Goal: Task Accomplishment & Management: Manage account settings

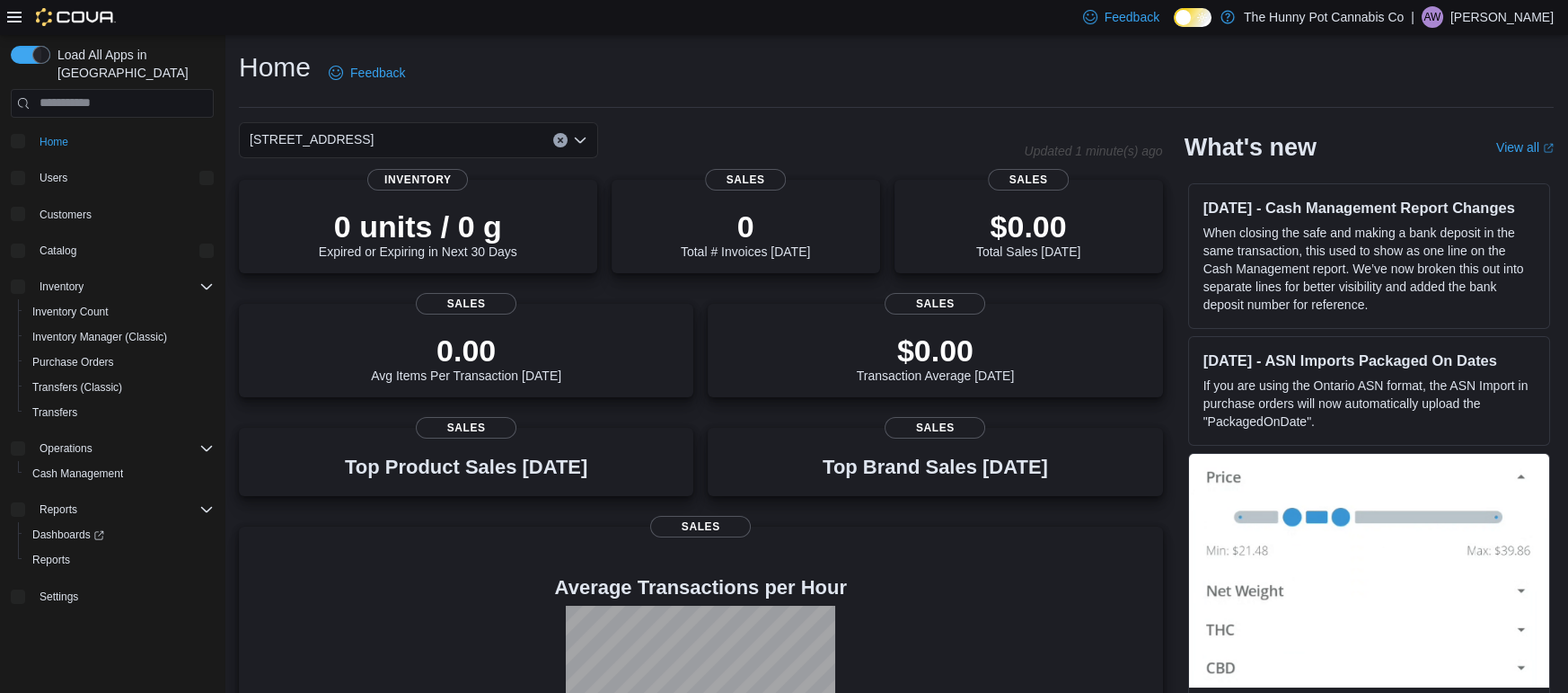
click at [1526, 25] on p "Aidan Wrather" at bounding box center [1501, 17] width 103 height 22
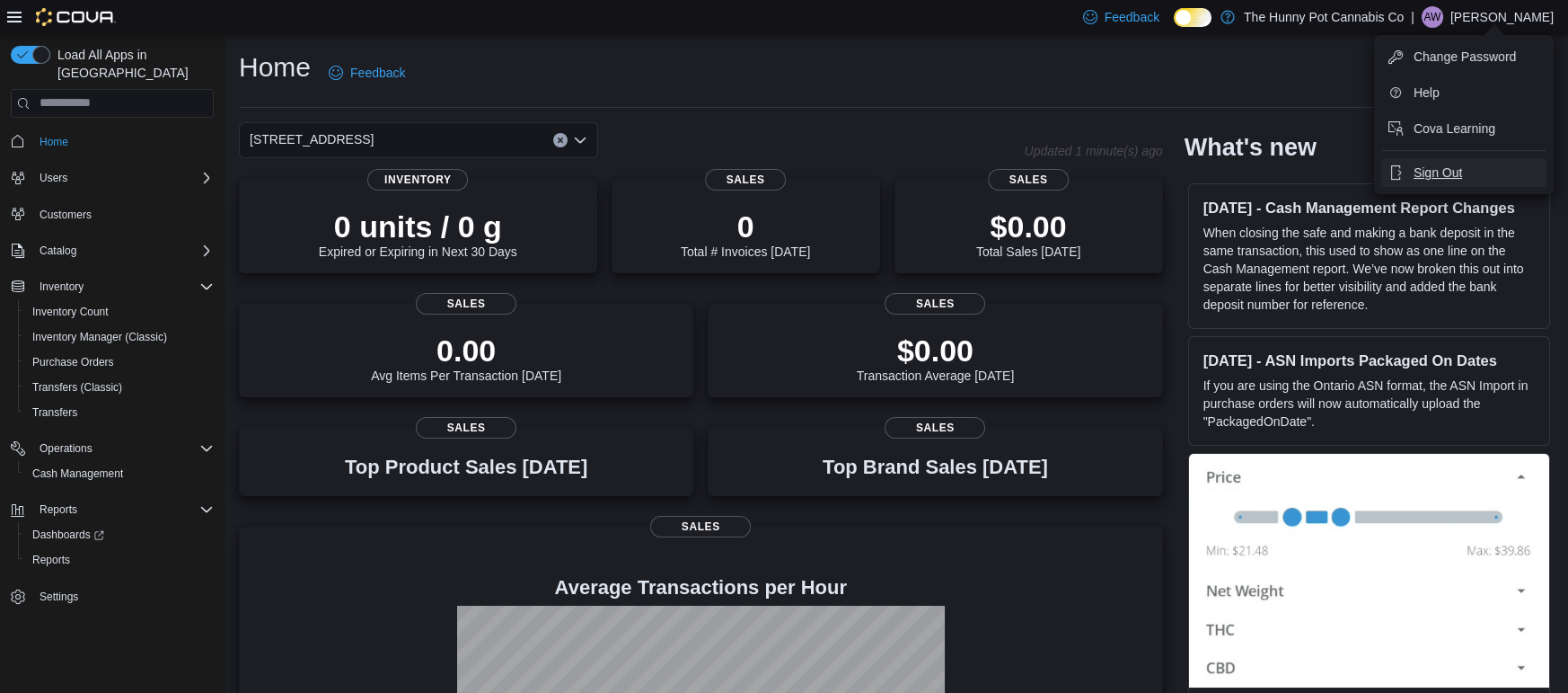
click at [1444, 169] on span "Sign Out" at bounding box center [1437, 173] width 48 height 18
